Goal: Check status

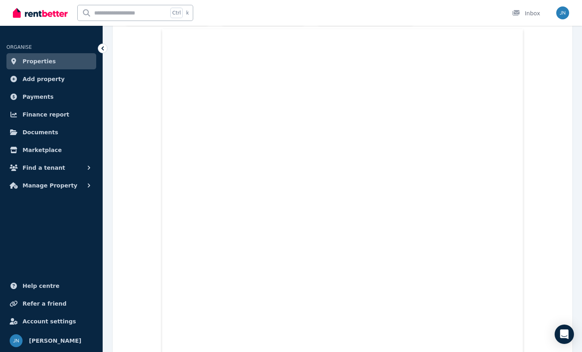
scroll to position [345, 0]
